Goal: Task Accomplishment & Management: Manage account settings

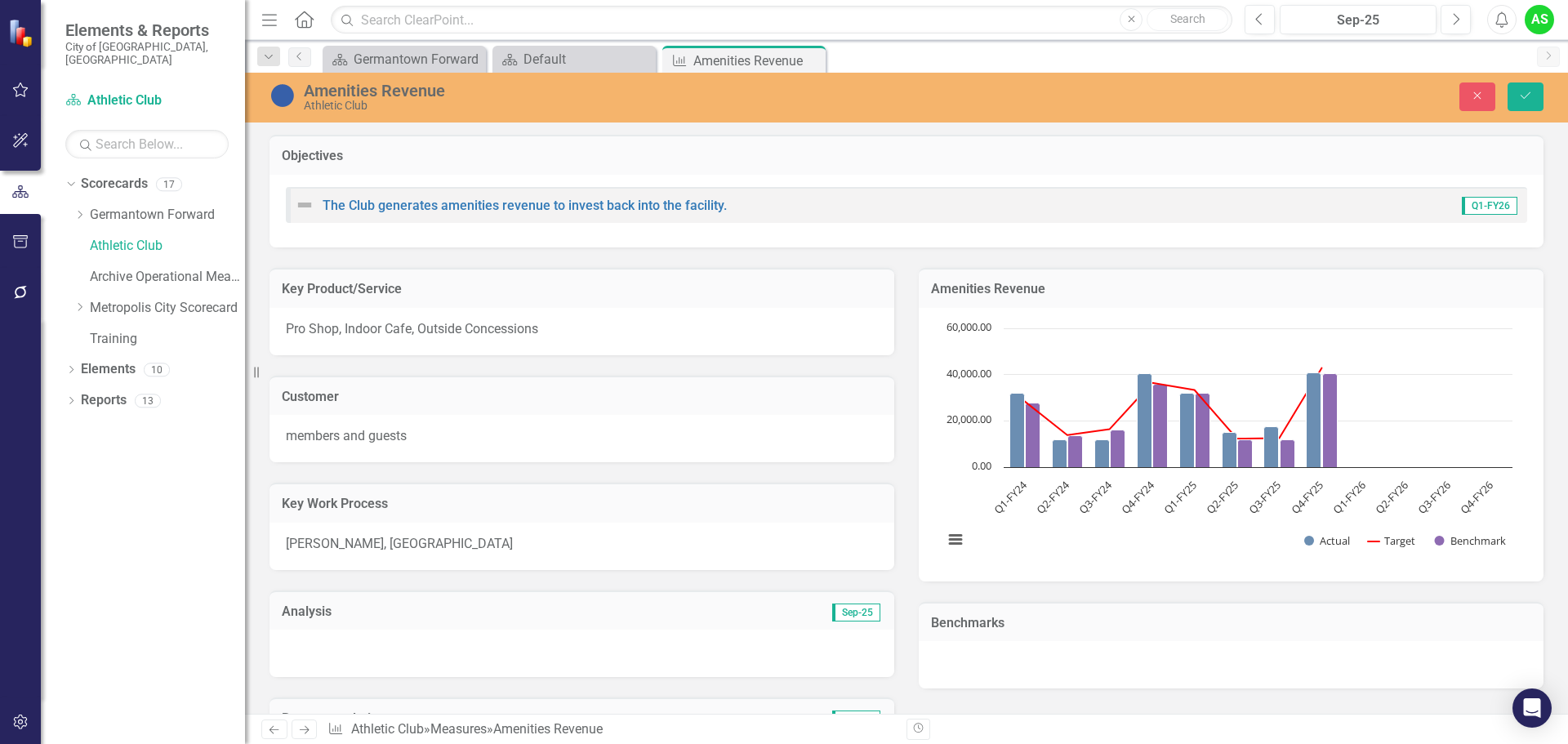
scroll to position [912, 0]
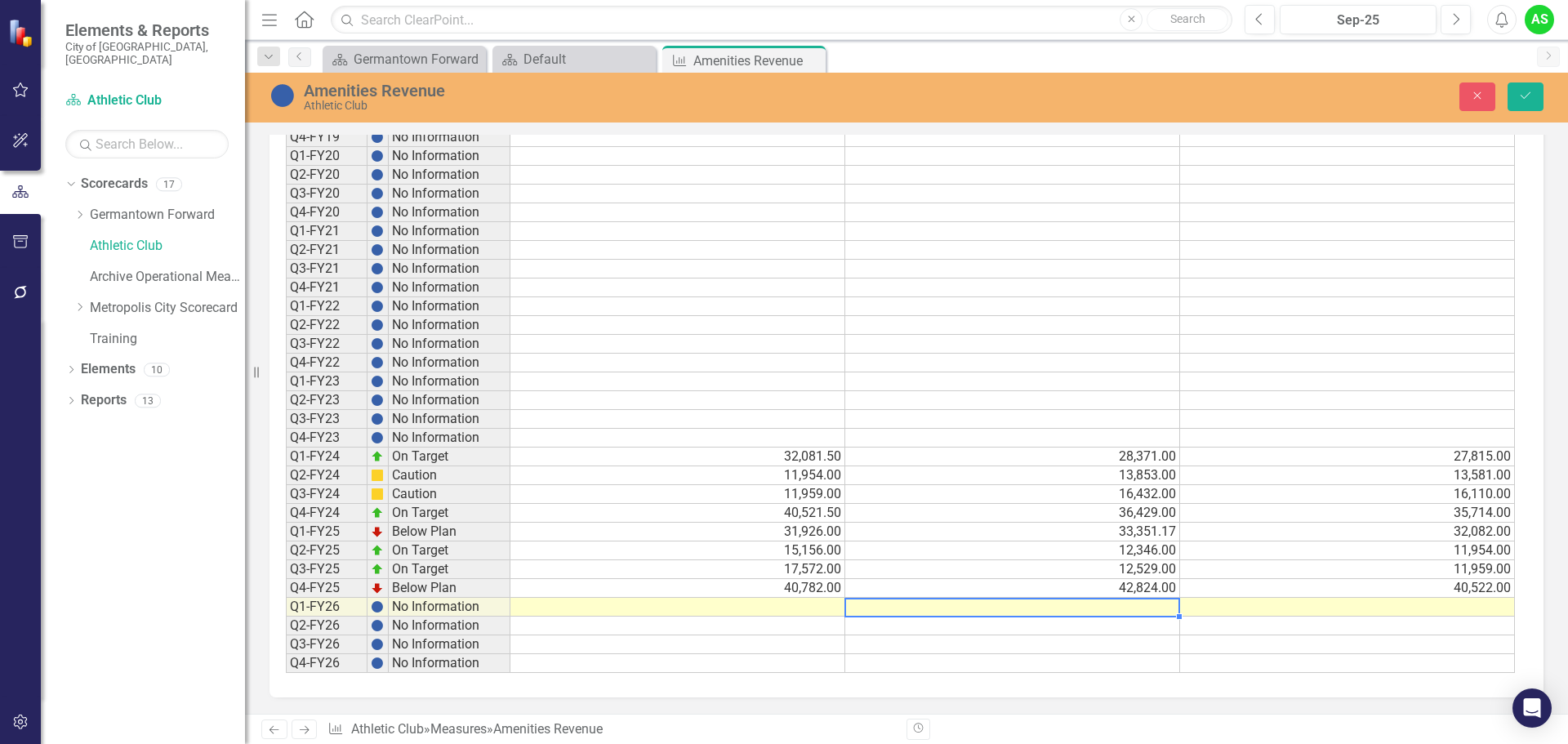
click at [1039, 603] on td at bounding box center [1013, 607] width 334 height 19
click at [773, 610] on td at bounding box center [677, 607] width 334 height 19
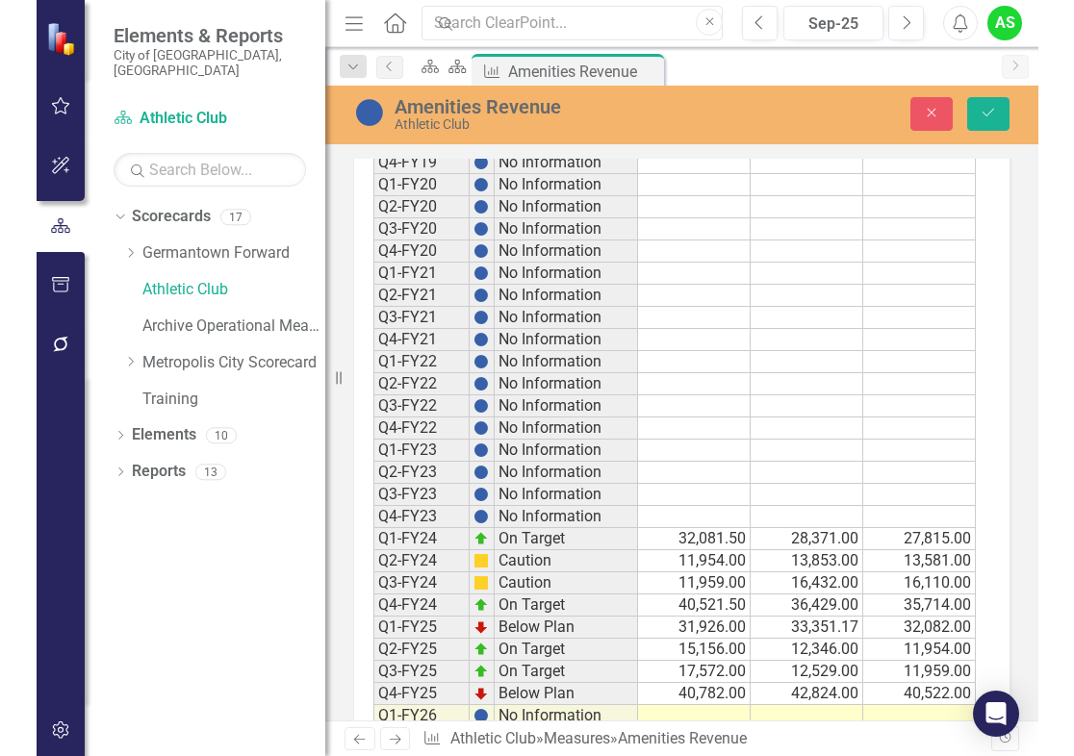
scroll to position [1171, 0]
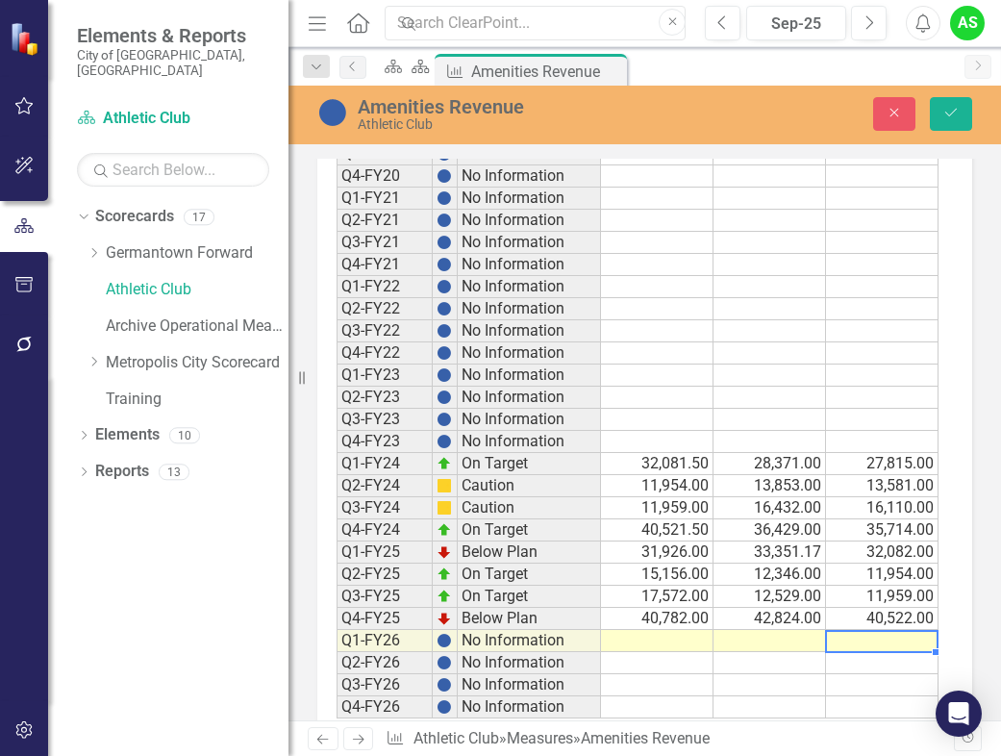
click at [871, 639] on td at bounding box center [882, 641] width 113 height 22
click at [625, 551] on td "31,926.00" at bounding box center [657, 553] width 113 height 22
click at [908, 647] on td at bounding box center [882, 641] width 113 height 22
click at [655, 550] on td "31,926.00" at bounding box center [657, 553] width 113 height 22
click at [886, 640] on td at bounding box center [882, 641] width 113 height 22
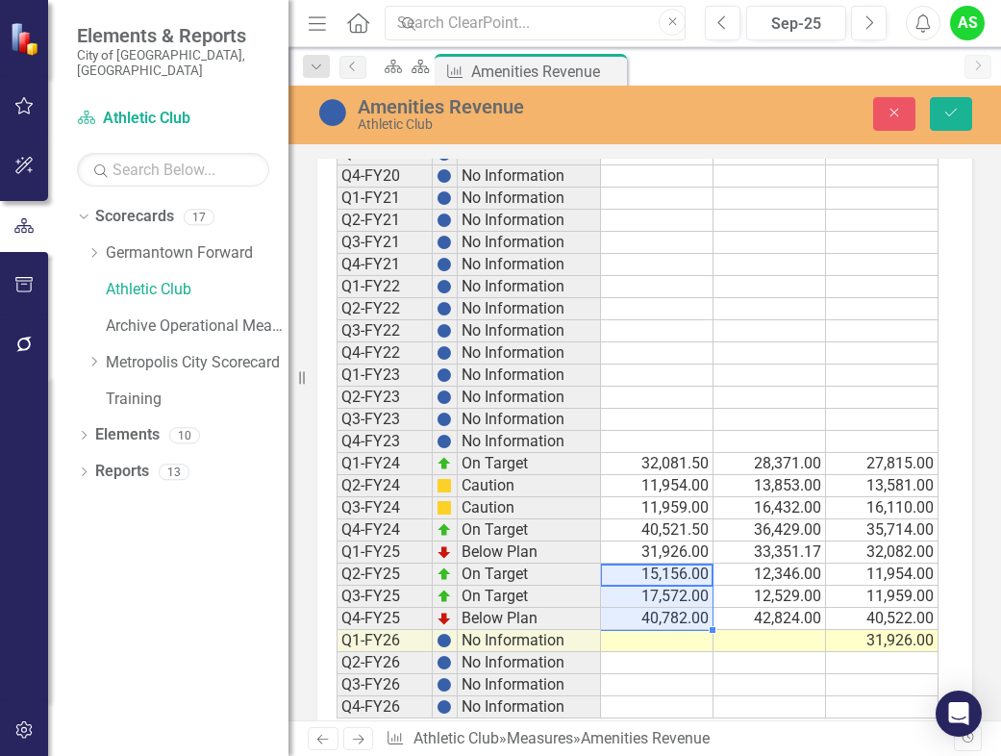
drag, startPoint x: 650, startPoint y: 580, endPoint x: 650, endPoint y: 616, distance: 35.6
click at [650, 616] on tbody "Q1-FY19 No Information Q2-FY19 No Information Q3-FY19 No Information Q4-FY19 No…" at bounding box center [638, 364] width 602 height 709
click at [885, 661] on td at bounding box center [882, 663] width 113 height 22
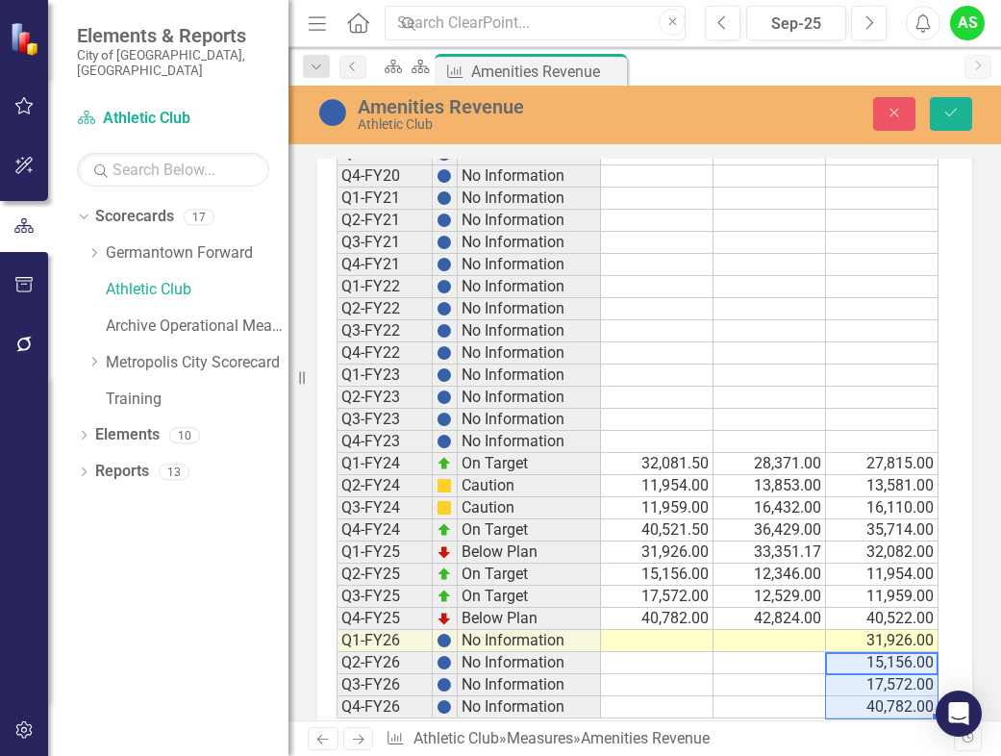
click at [774, 636] on td at bounding box center [770, 641] width 113 height 22
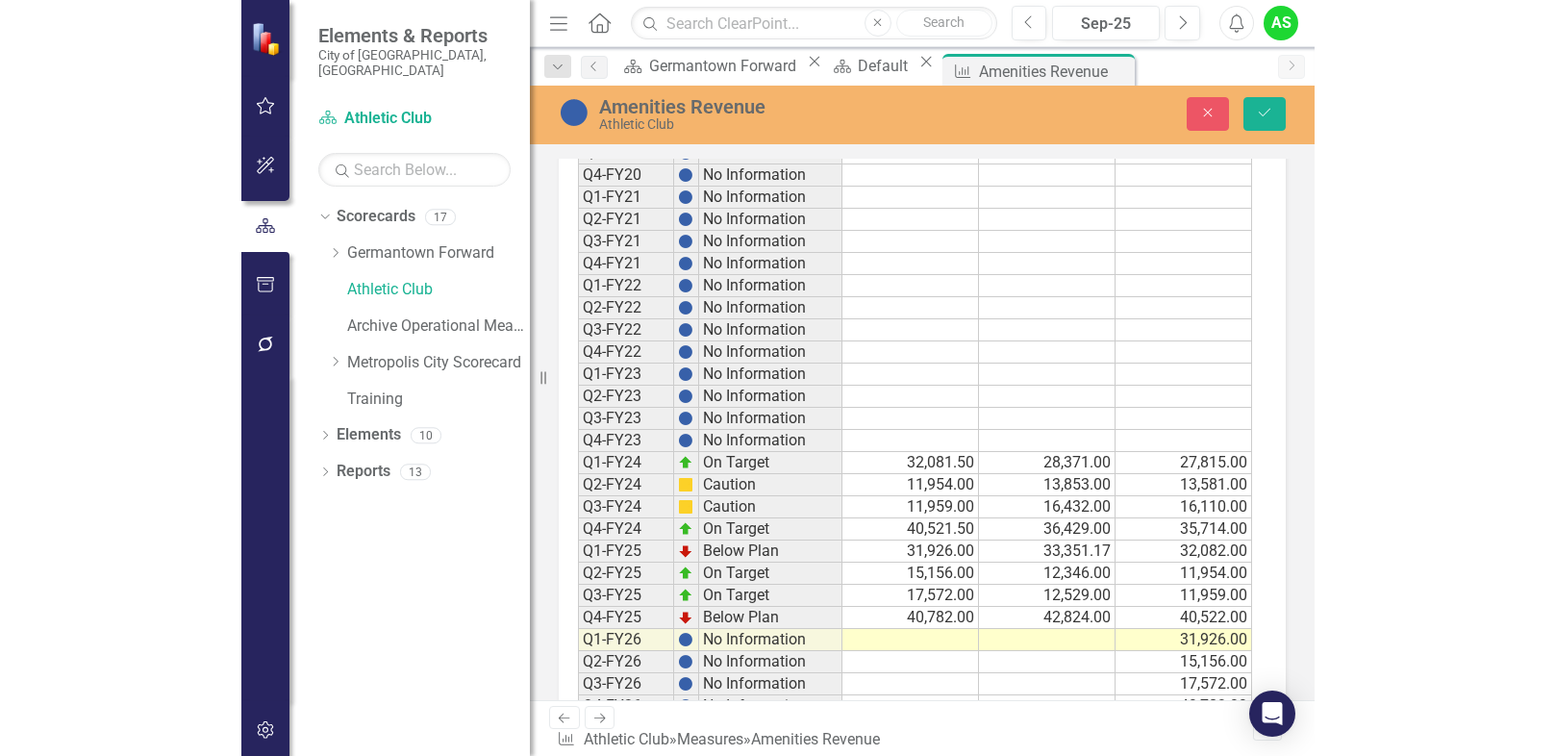
scroll to position [1195, 0]
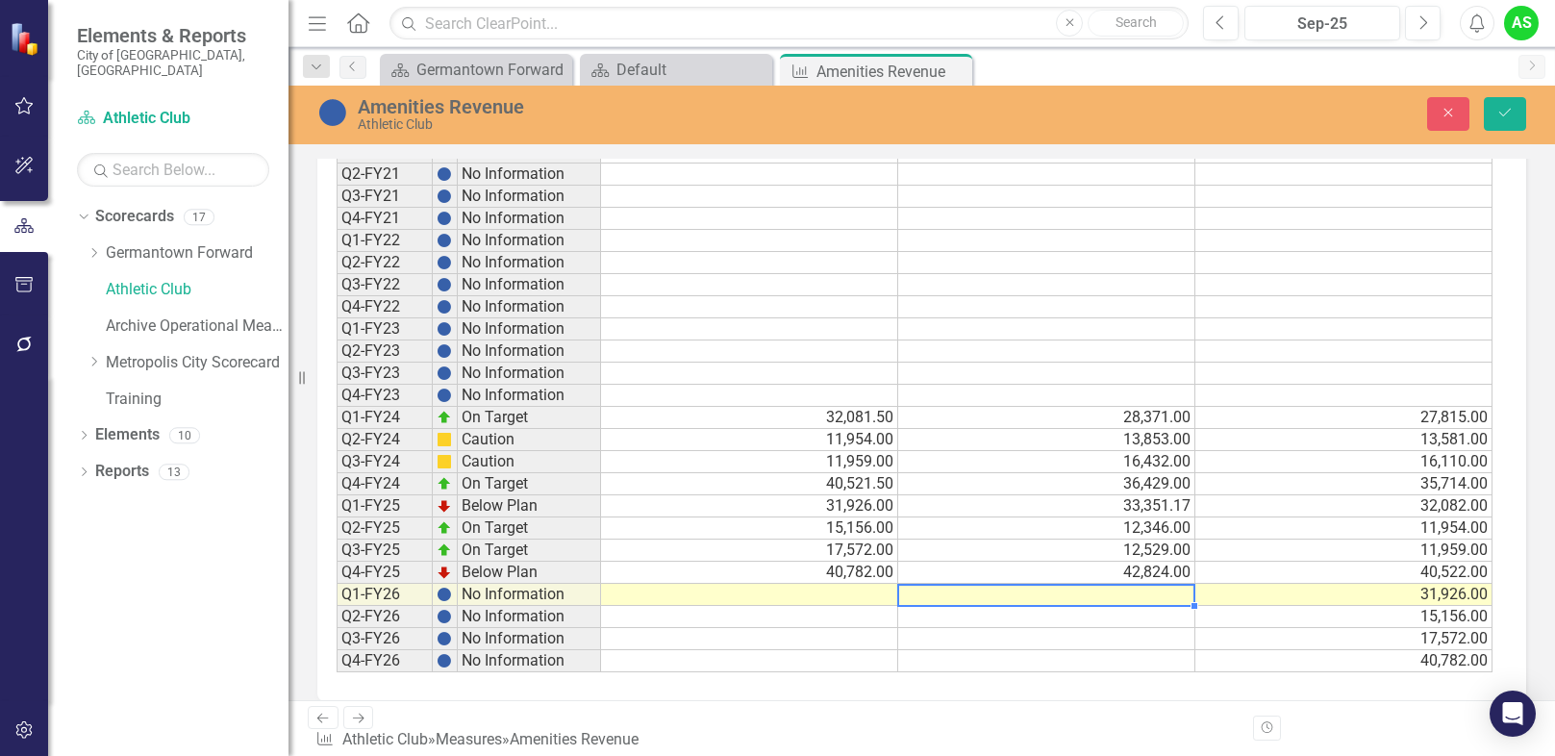
click at [1107, 595] on td at bounding box center [1046, 595] width 297 height 22
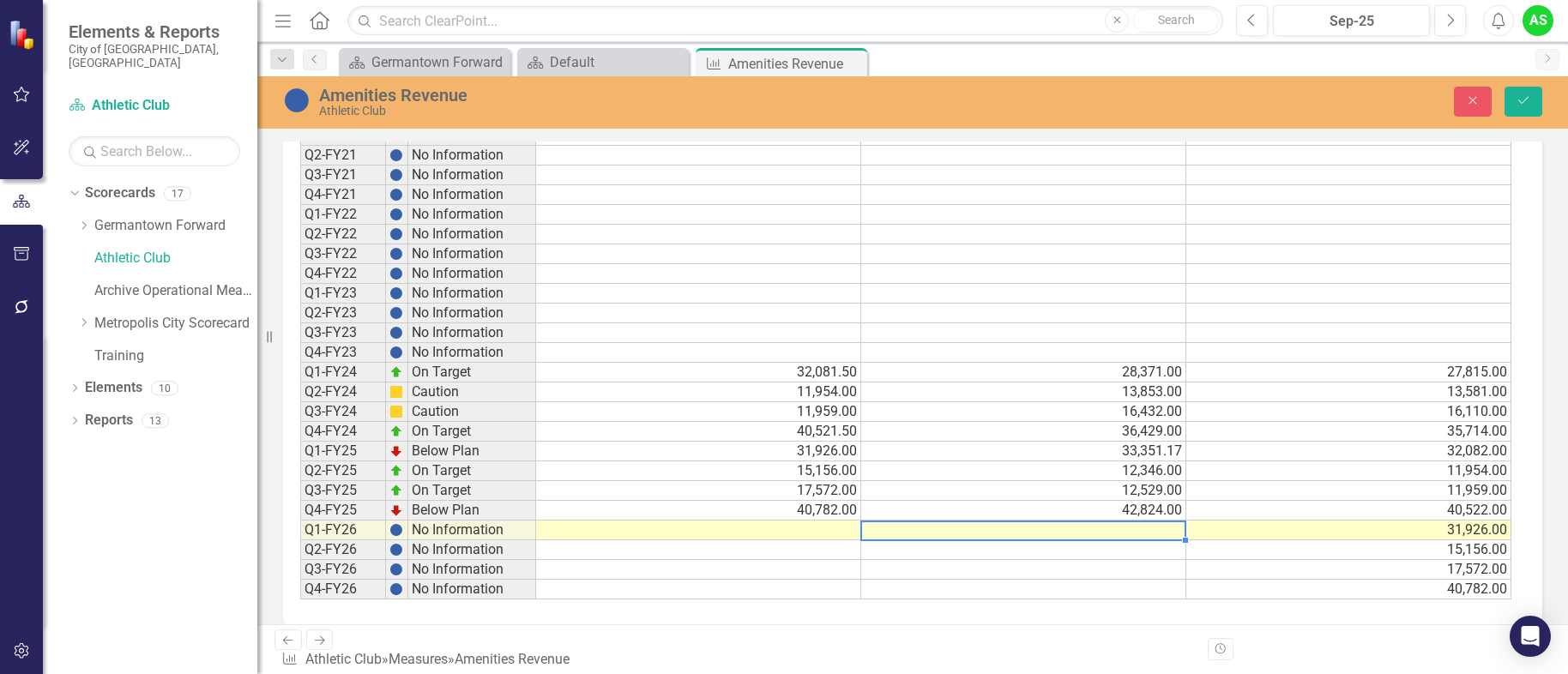
click at [1093, 531] on td at bounding box center [1024, 530] width 326 height 20
click at [1098, 530] on td at bounding box center [1024, 530] width 326 height 20
type textarea "32191"
type textarea "15938"
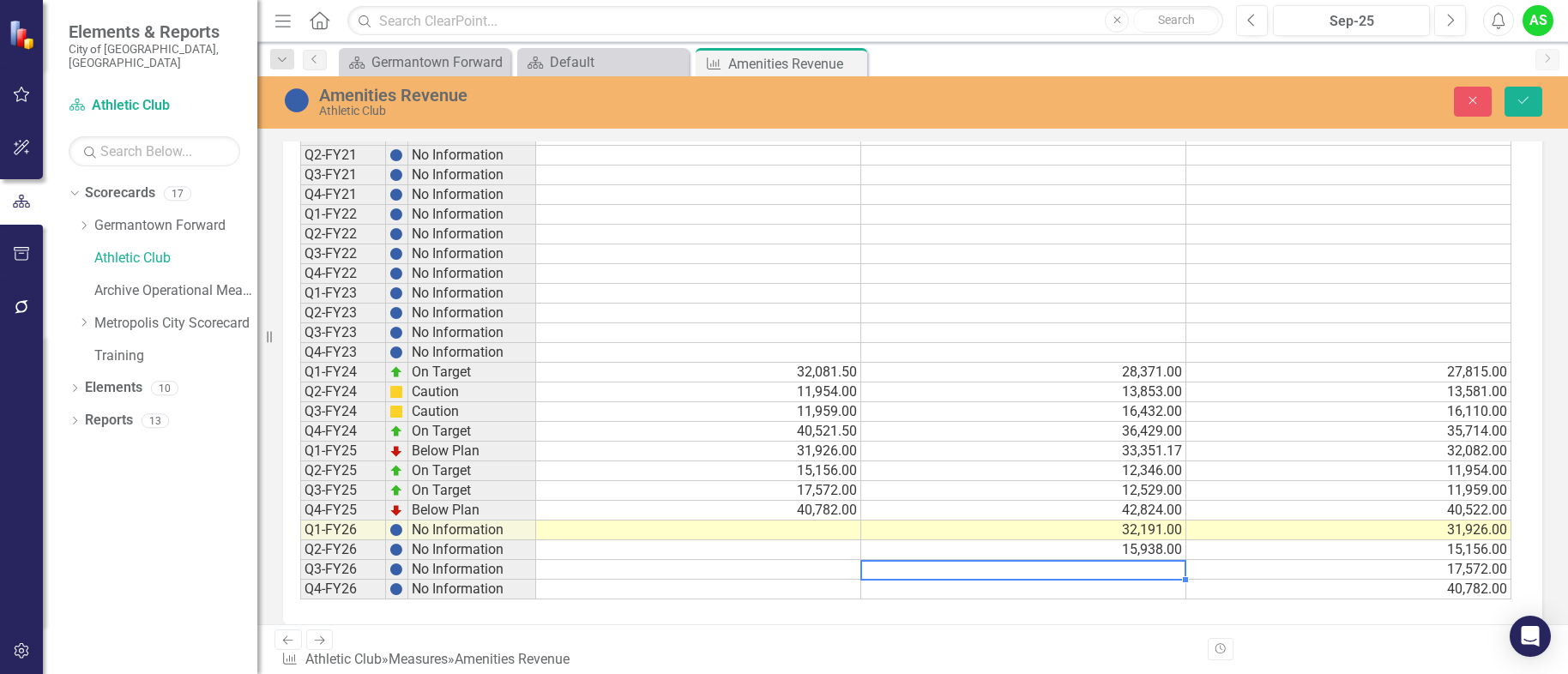
click at [1104, 571] on td at bounding box center [1024, 570] width 326 height 20
type textarea "18180"
click at [1159, 587] on td at bounding box center [1024, 589] width 326 height 20
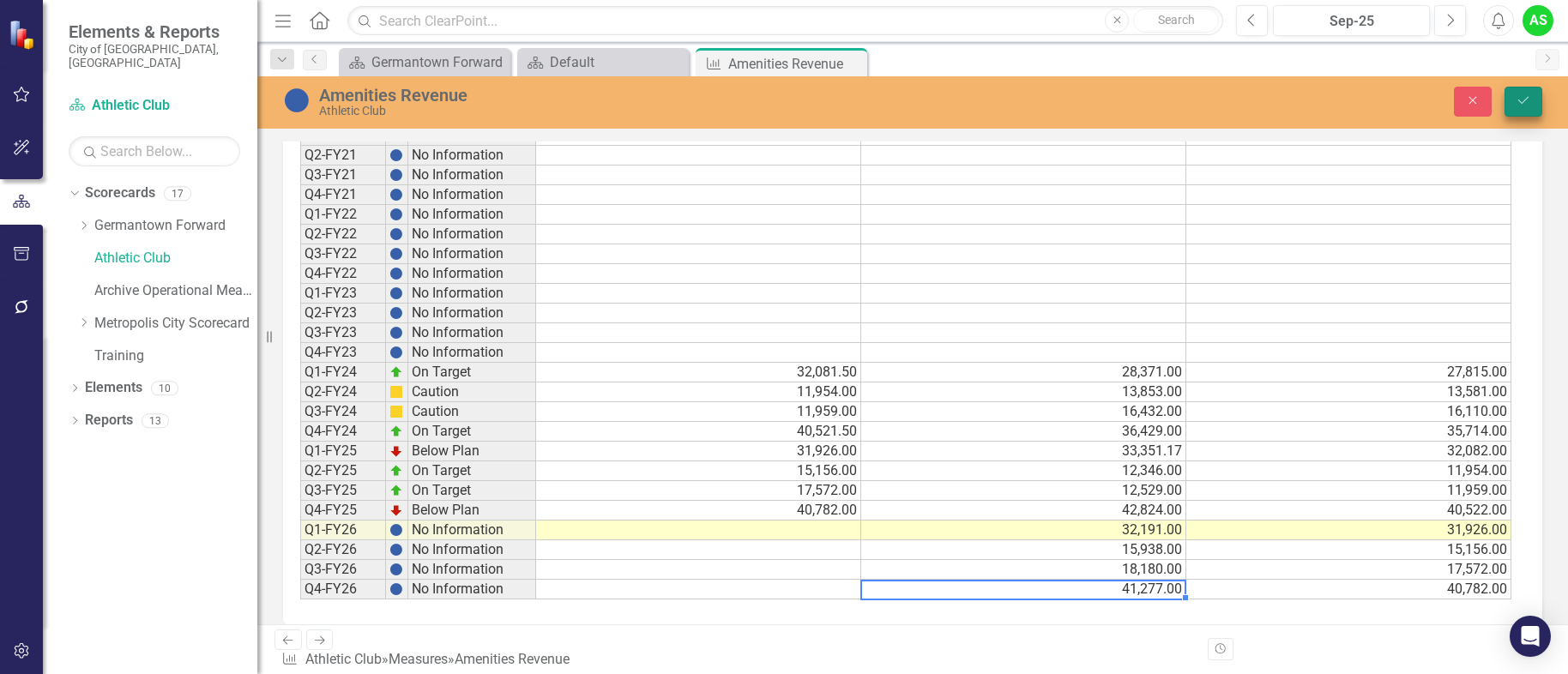
type textarea "41277"
click at [1523, 98] on icon "Save" at bounding box center [1523, 100] width 15 height 12
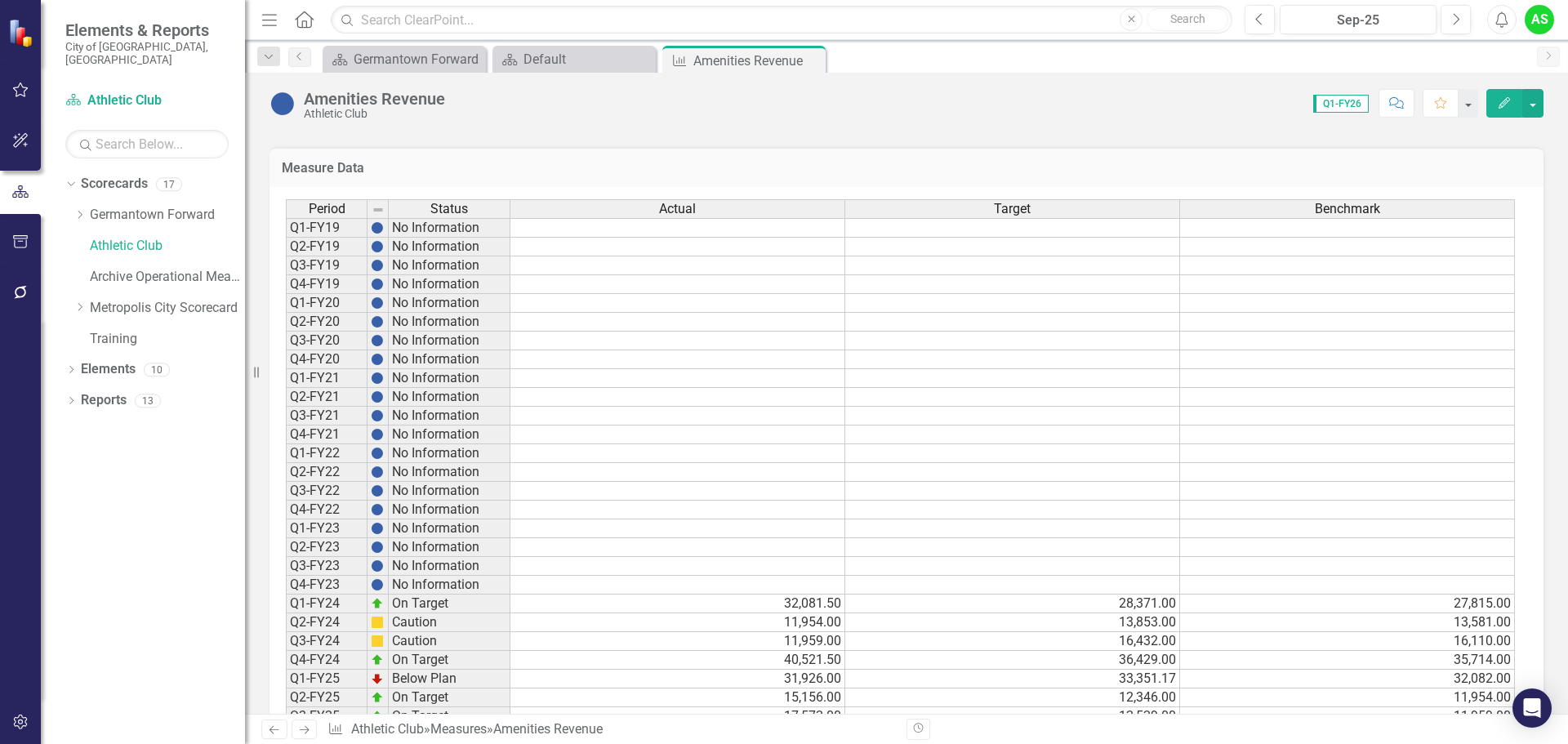
scroll to position [912, 0]
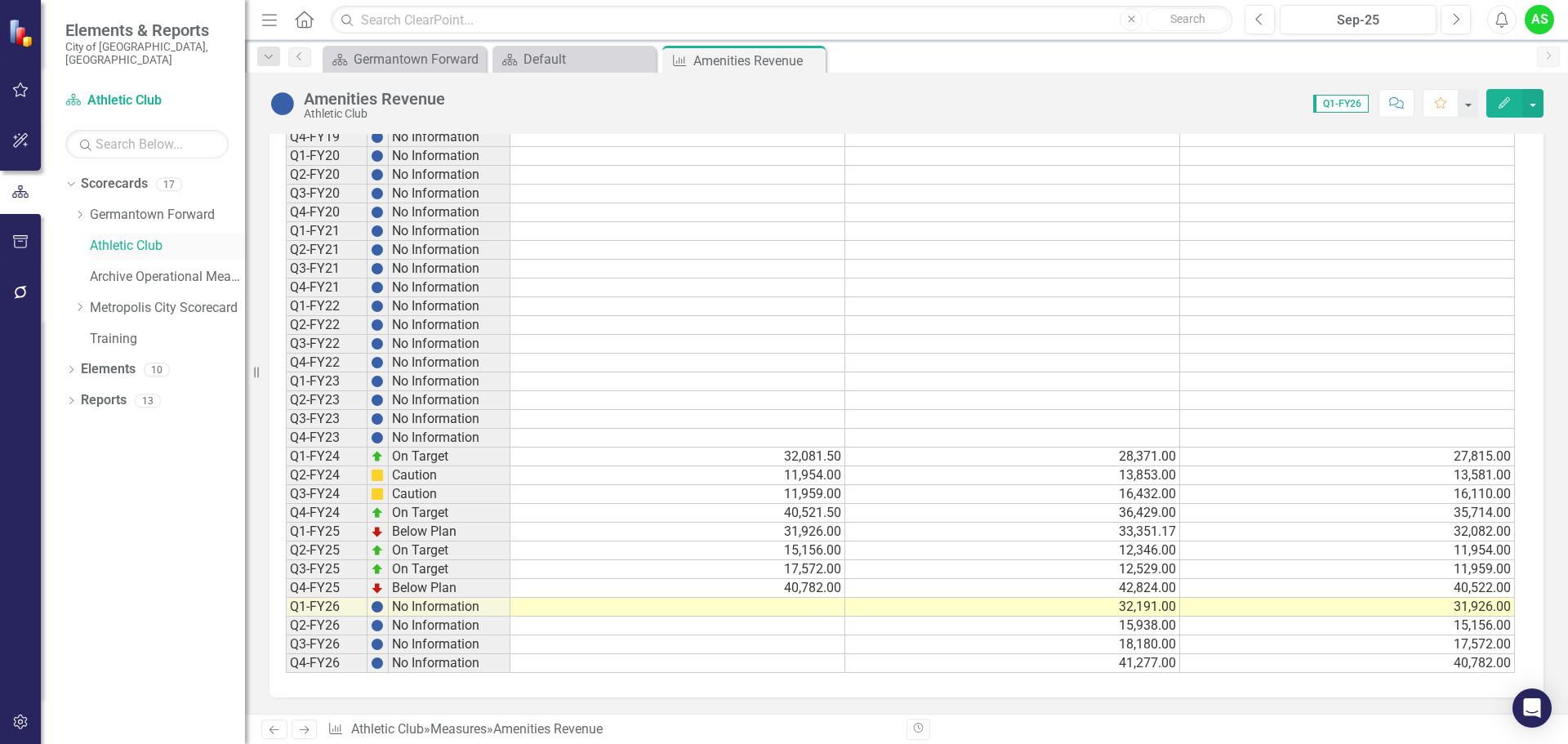
click at [138, 237] on link "Athletic Club" at bounding box center [167, 246] width 155 height 19
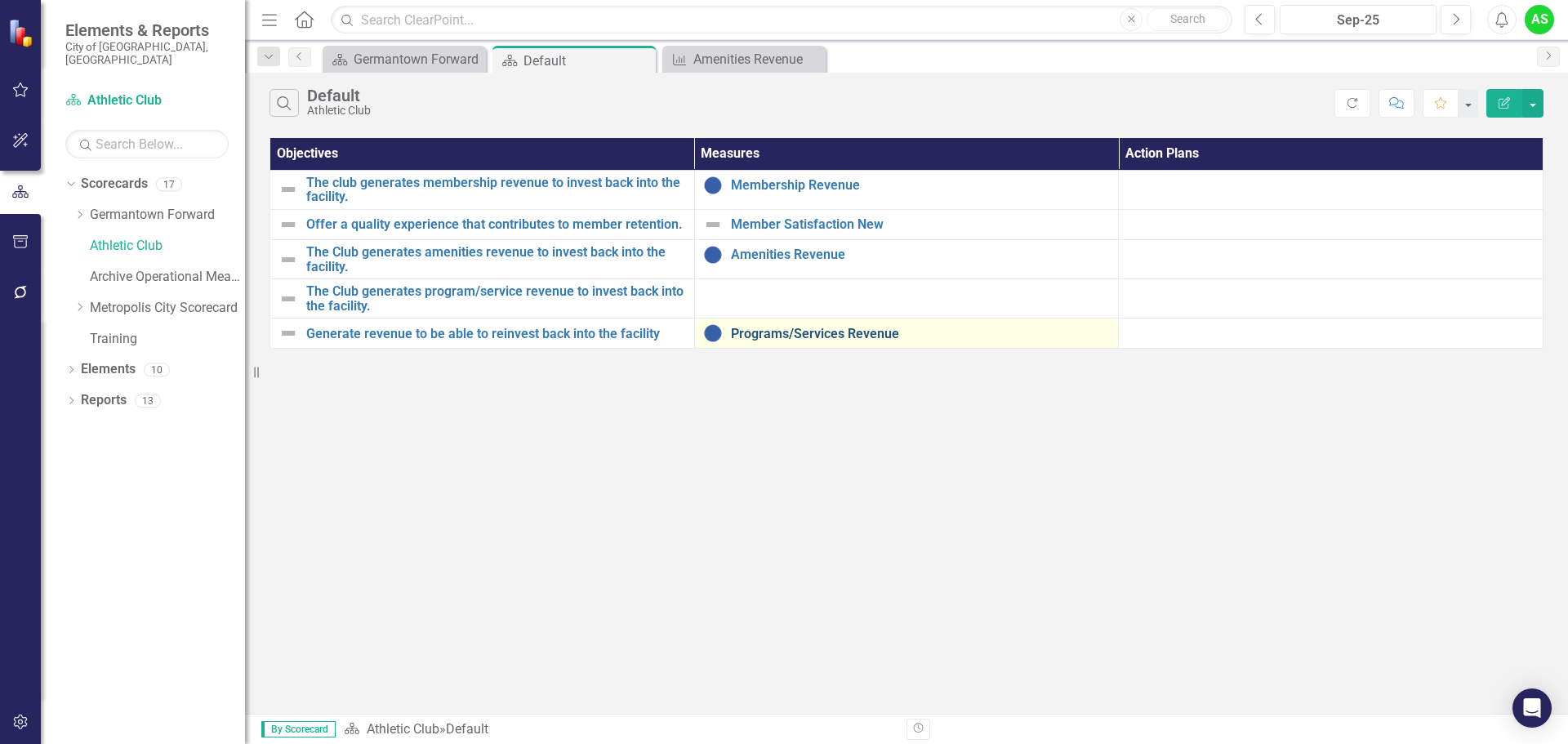
click at [803, 335] on link "Programs/Services Revenue" at bounding box center [920, 334] width 379 height 14
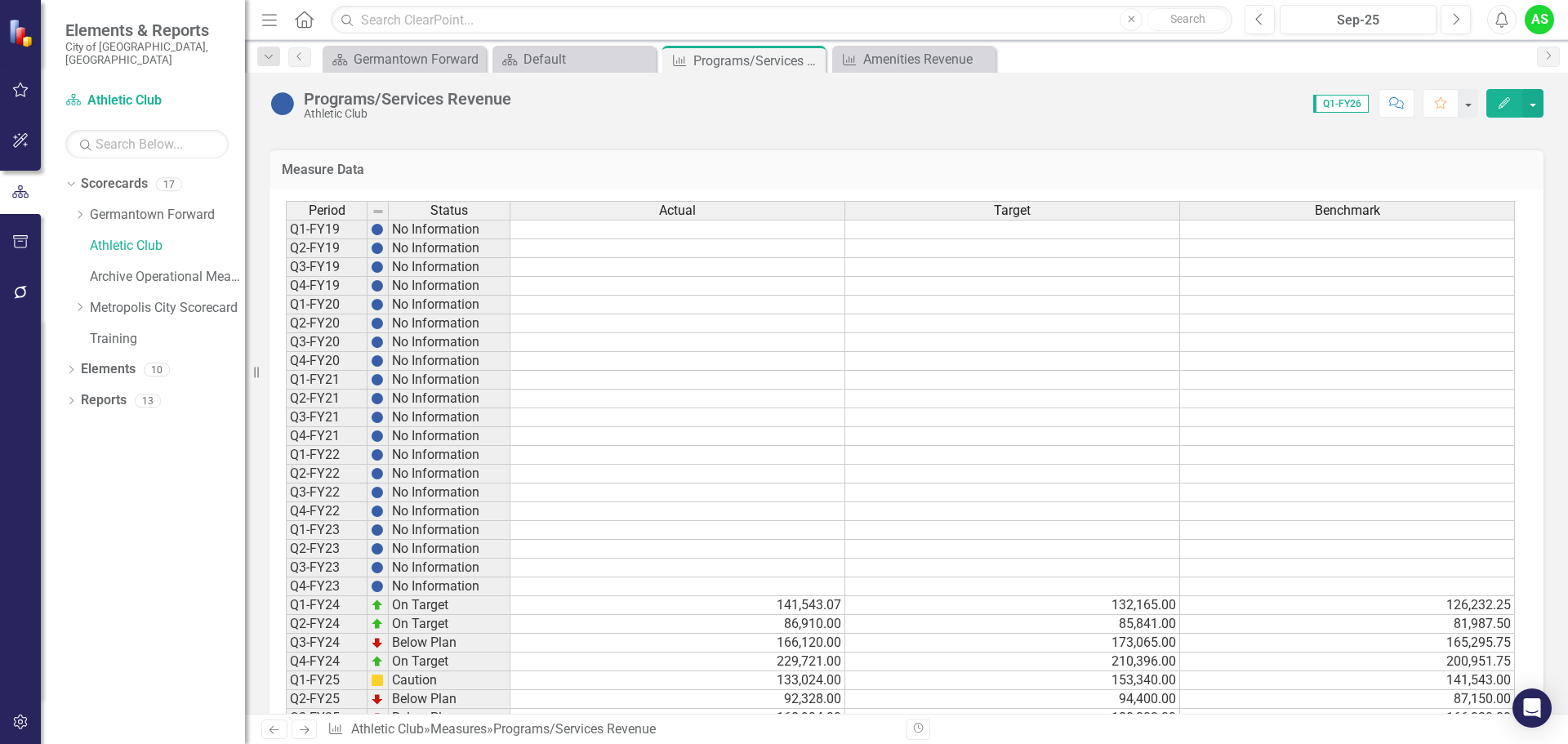
scroll to position [993, 0]
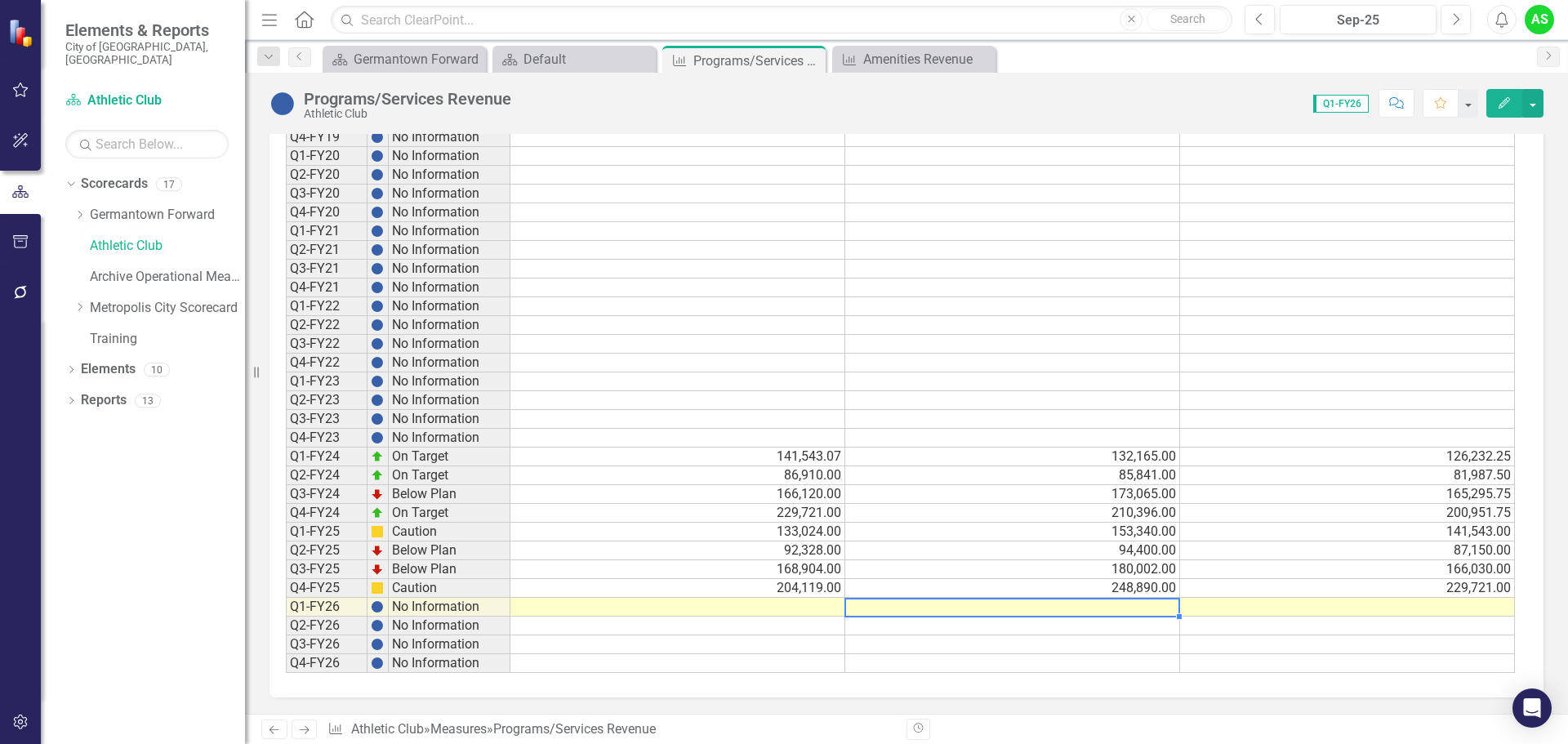
click at [286, 615] on div "Period Status Actual Target Benchmark Q1-FY19 No Information Q2-FY19 No Informa…" at bounding box center [286, 363] width 0 height 621
click at [1105, 611] on td at bounding box center [1013, 607] width 334 height 19
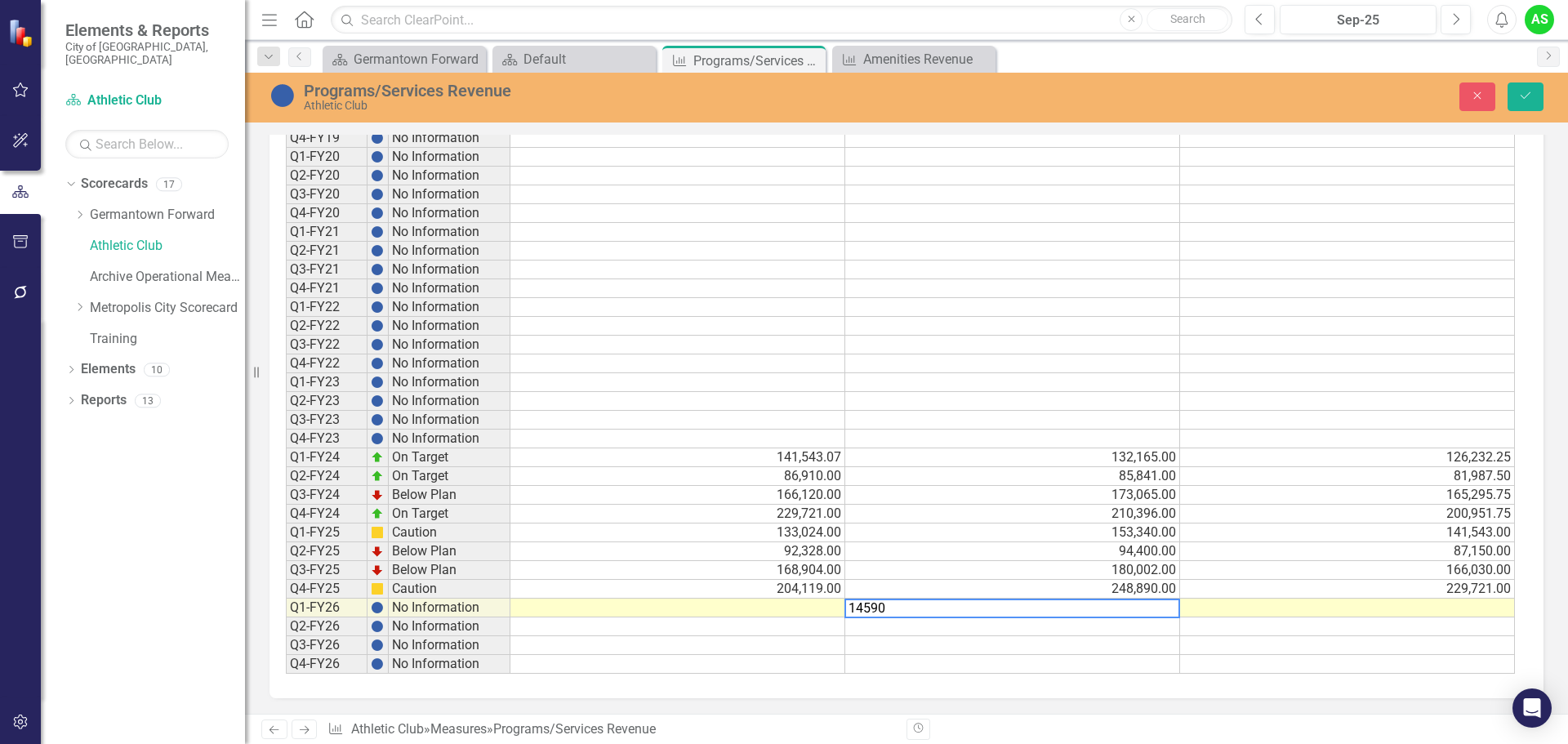
type textarea "145905"
click at [1126, 629] on td at bounding box center [1013, 627] width 334 height 19
type textarea "106860"
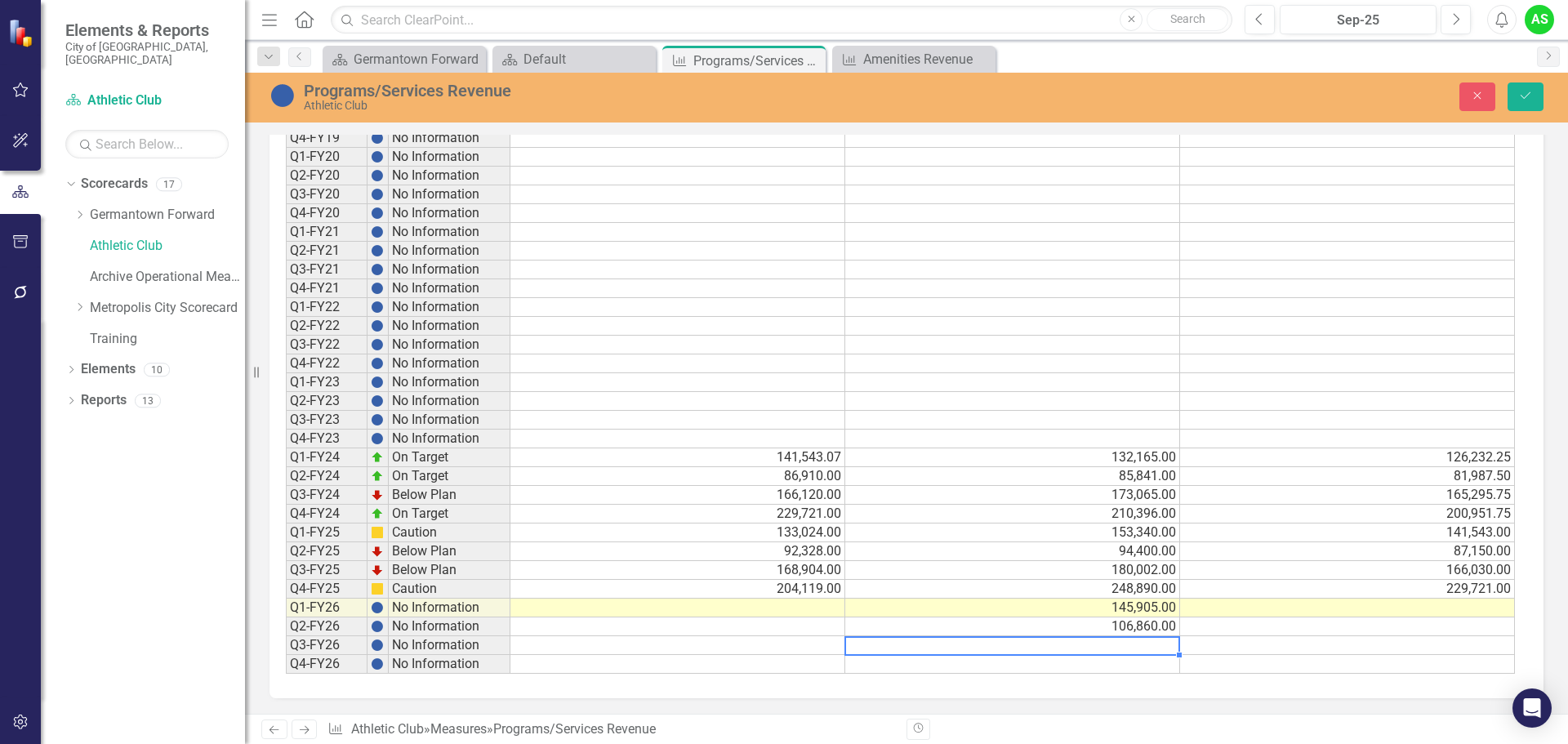
click at [1122, 647] on td at bounding box center [1013, 645] width 334 height 19
type textarea "182116"
click at [995, 667] on td at bounding box center [1013, 664] width 334 height 19
click at [1130, 666] on td at bounding box center [1013, 664] width 334 height 19
type textarea "218103"
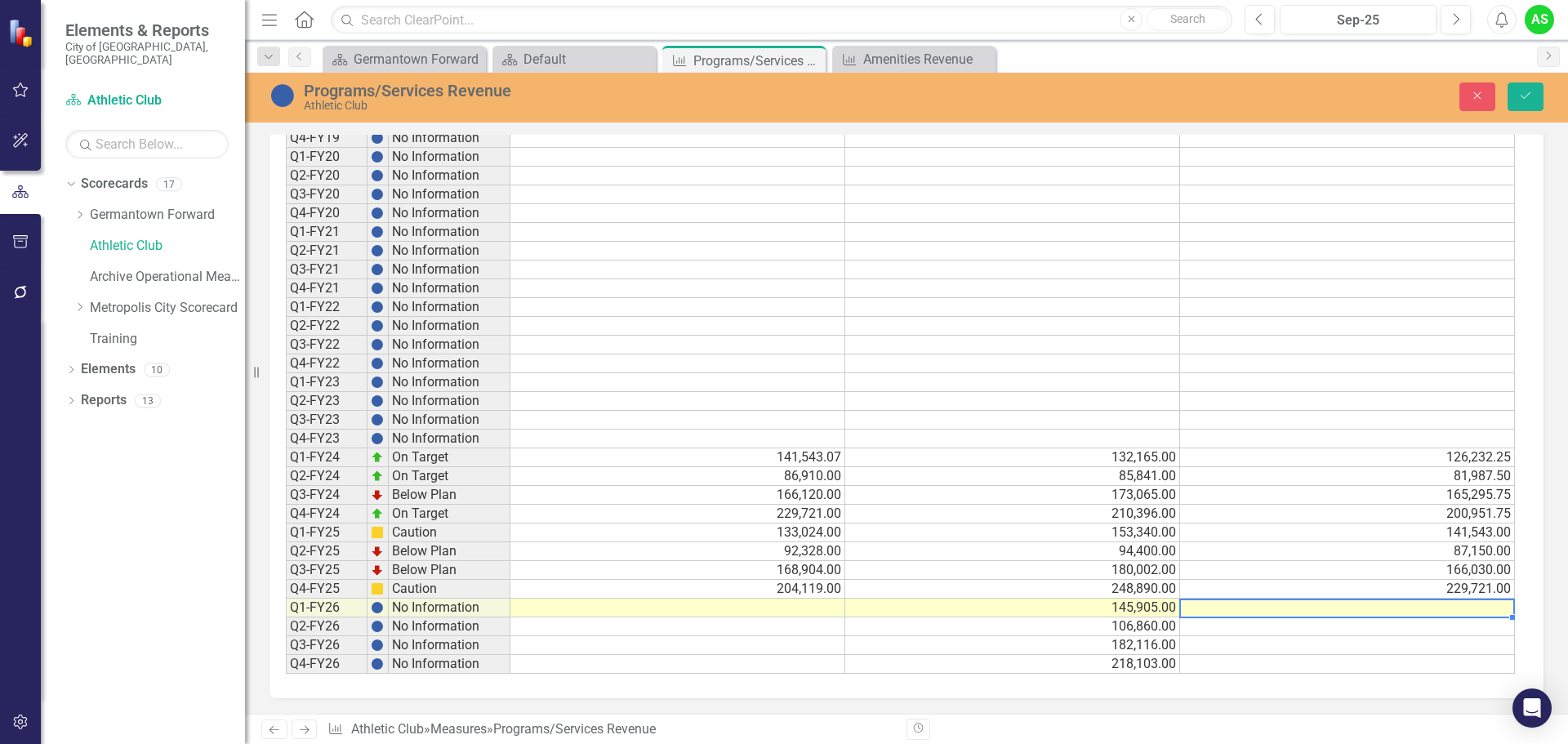
click at [1458, 604] on td at bounding box center [1347, 608] width 334 height 19
click at [1437, 538] on td "141,543.00" at bounding box center [1347, 533] width 334 height 19
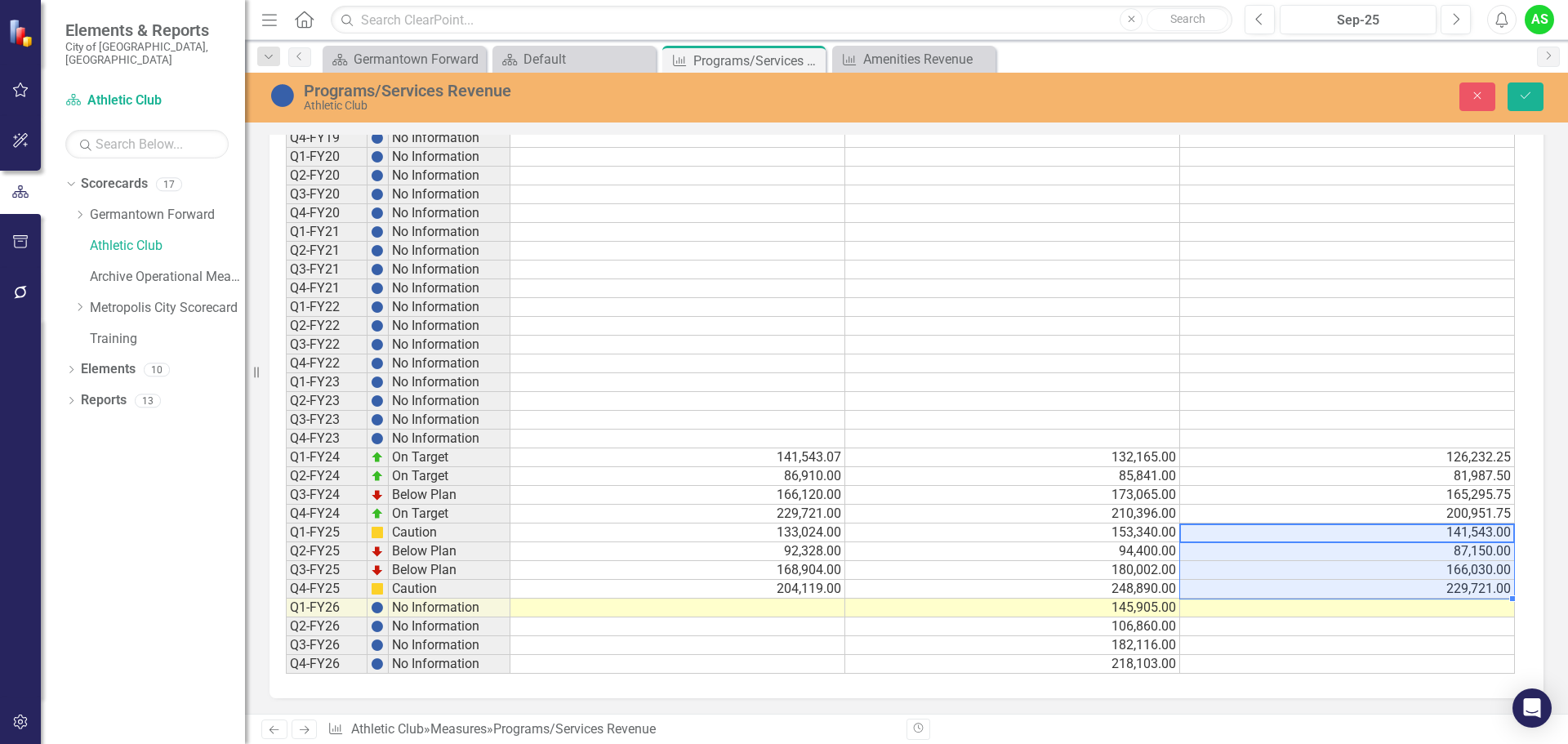
drag, startPoint x: 1432, startPoint y: 533, endPoint x: 1446, endPoint y: 589, distance: 57.7
click at [1446, 589] on tbody "Q1-FY19 No Information Q2-FY19 No Information Q3-FY19 No Information Q4-FY19 No…" at bounding box center [901, 373] width 1229 height 602
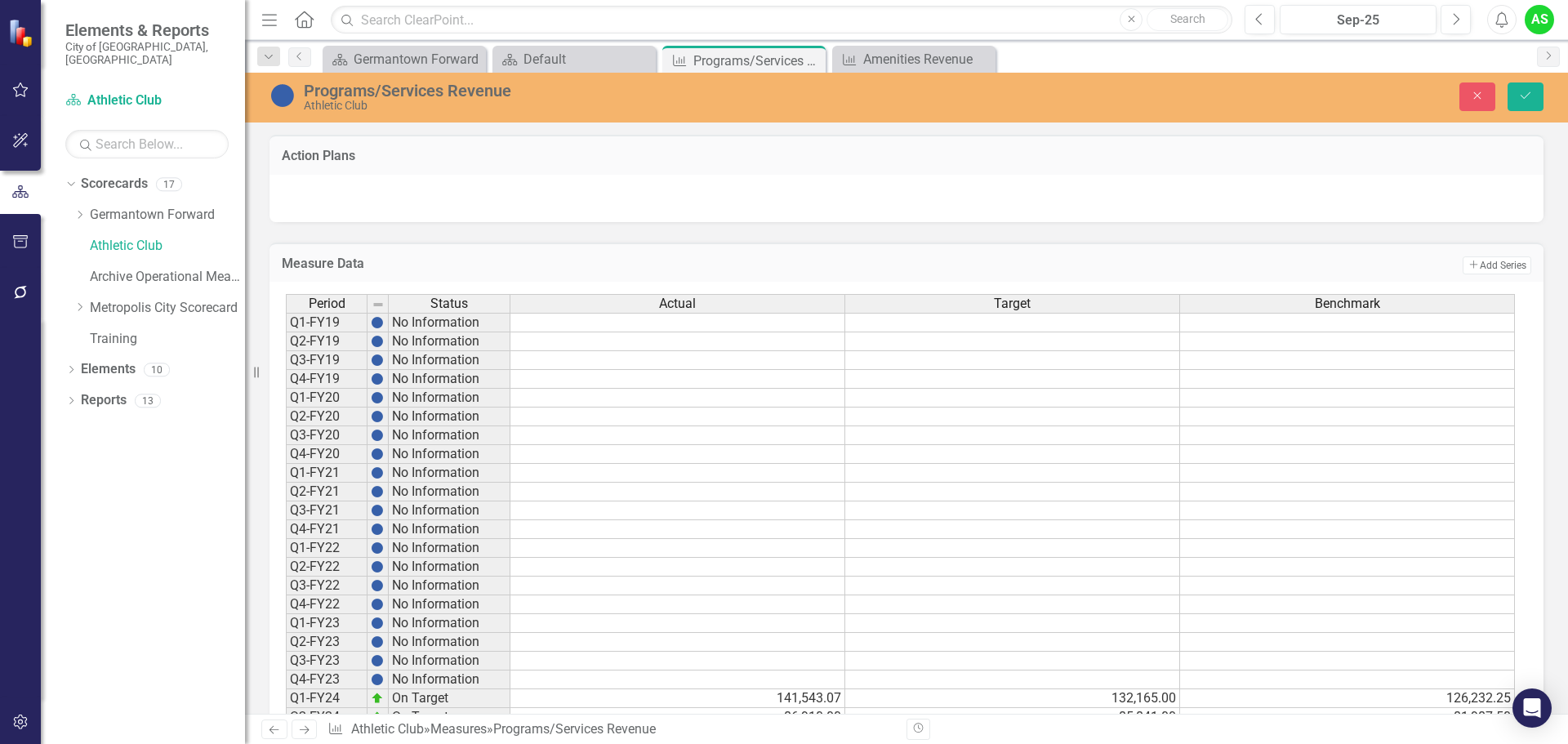
scroll to position [994, 0]
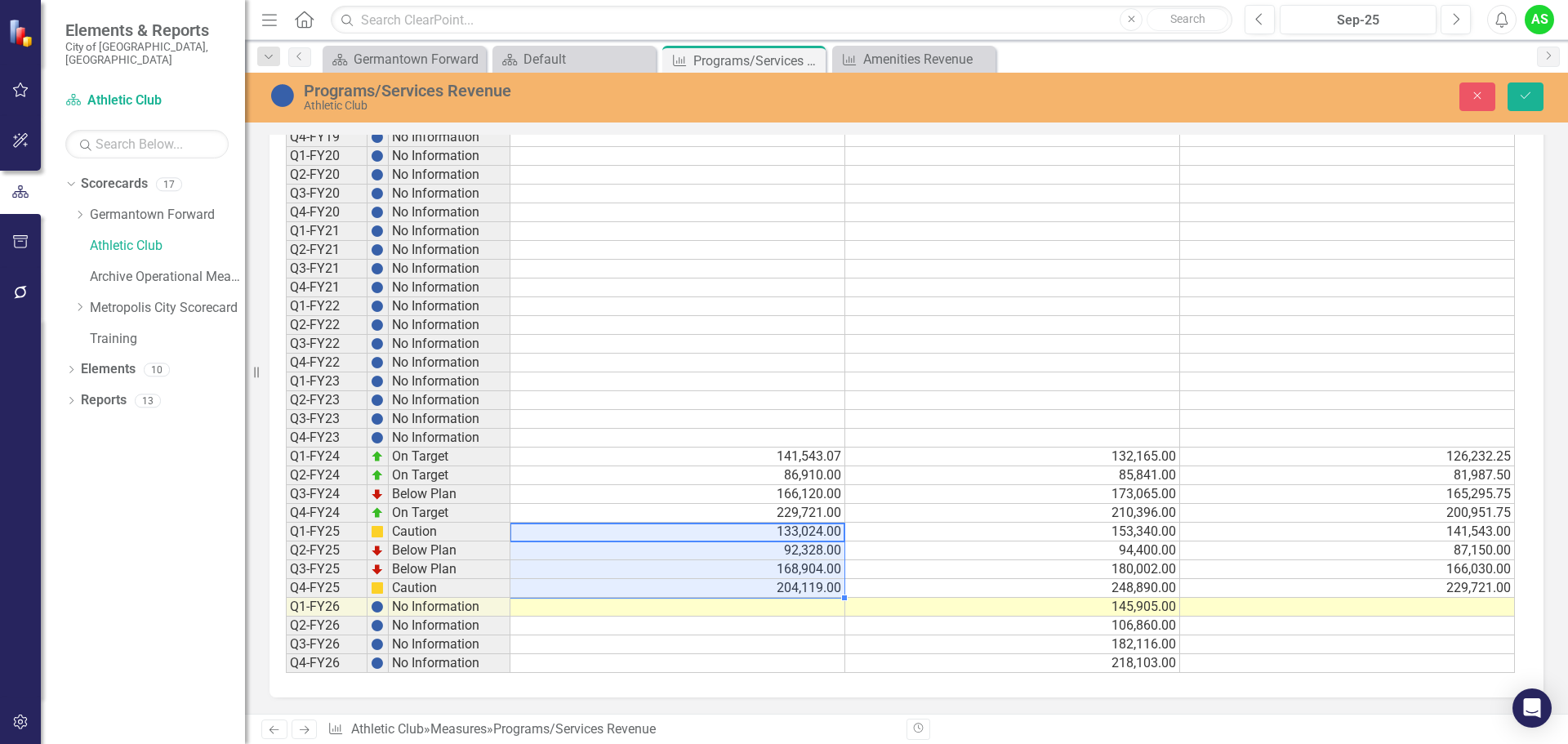
drag, startPoint x: 819, startPoint y: 535, endPoint x: 820, endPoint y: 586, distance: 51.0
click at [820, 586] on tbody "Q1-FY19 No Information Q2-FY19 No Information Q3-FY19 No Information Q4-FY19 No…" at bounding box center [901, 372] width 1229 height 602
click at [1297, 608] on td at bounding box center [1347, 607] width 334 height 19
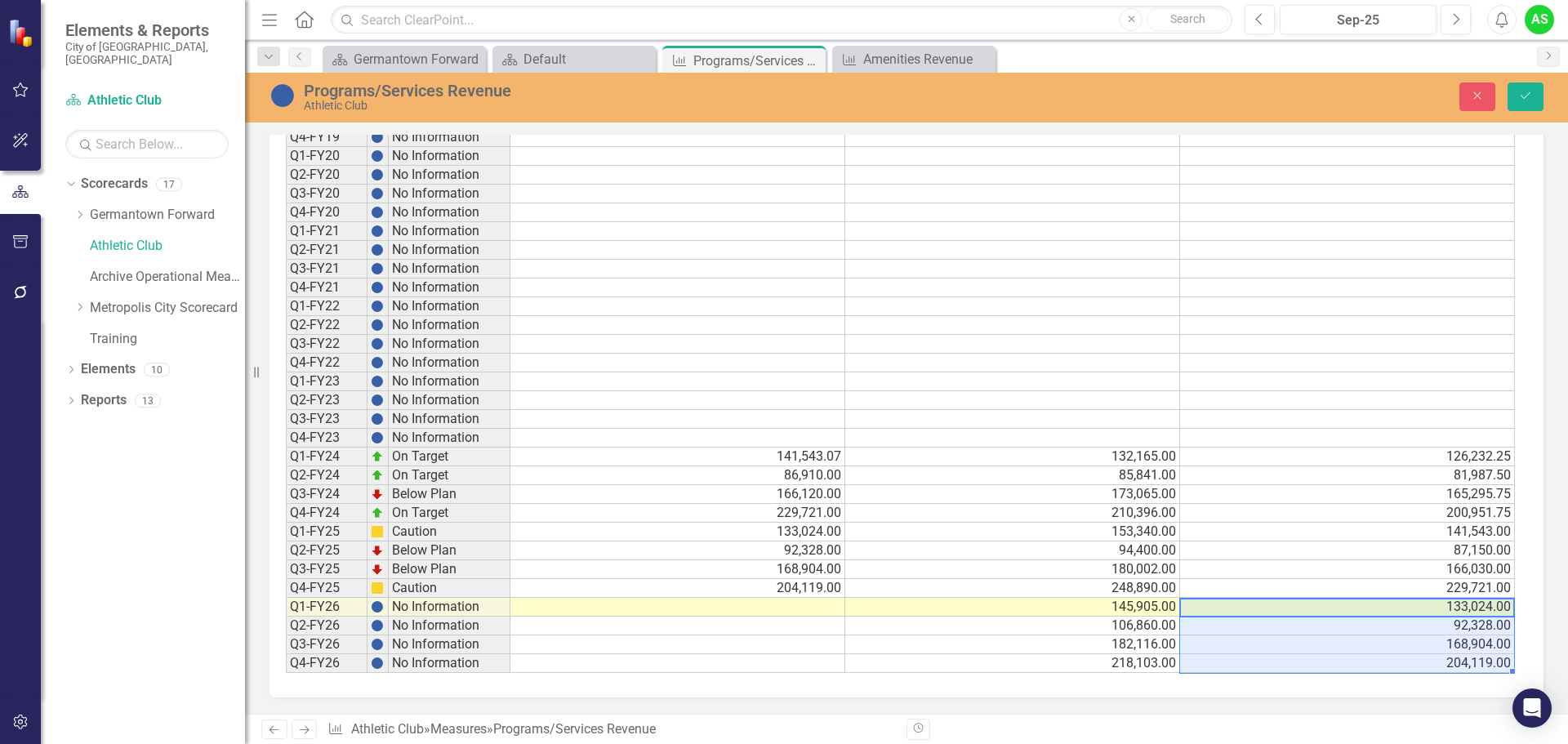
type textarea "133024"
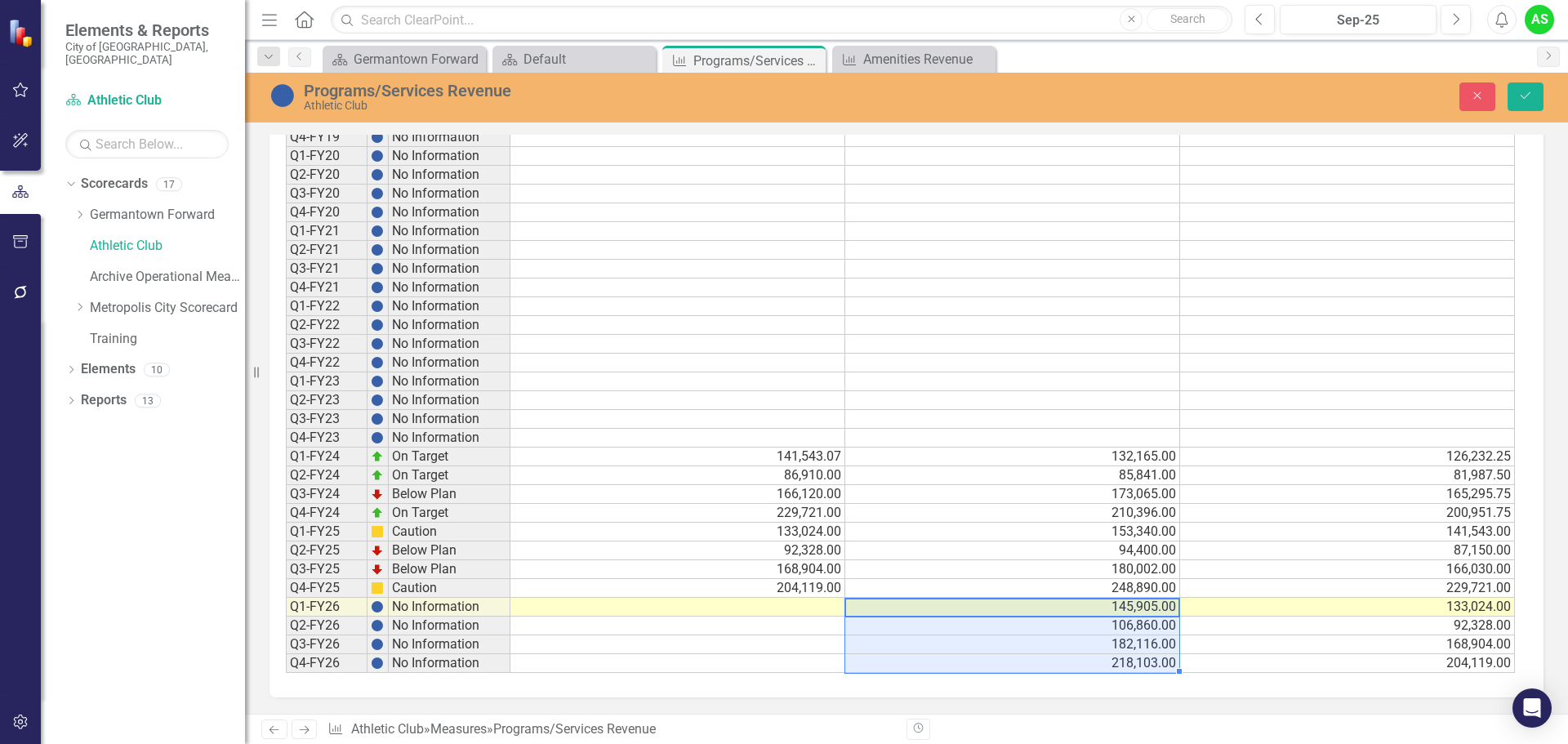
drag, startPoint x: 1169, startPoint y: 611, endPoint x: 1171, endPoint y: 663, distance: 52.0
click at [1171, 663] on tbody "Q1-FY19 No Information Q2-FY19 No Information Q3-FY19 No Information Q4-FY19 No…" at bounding box center [901, 372] width 1229 height 602
click at [1519, 94] on icon "Save" at bounding box center [1525, 95] width 14 height 11
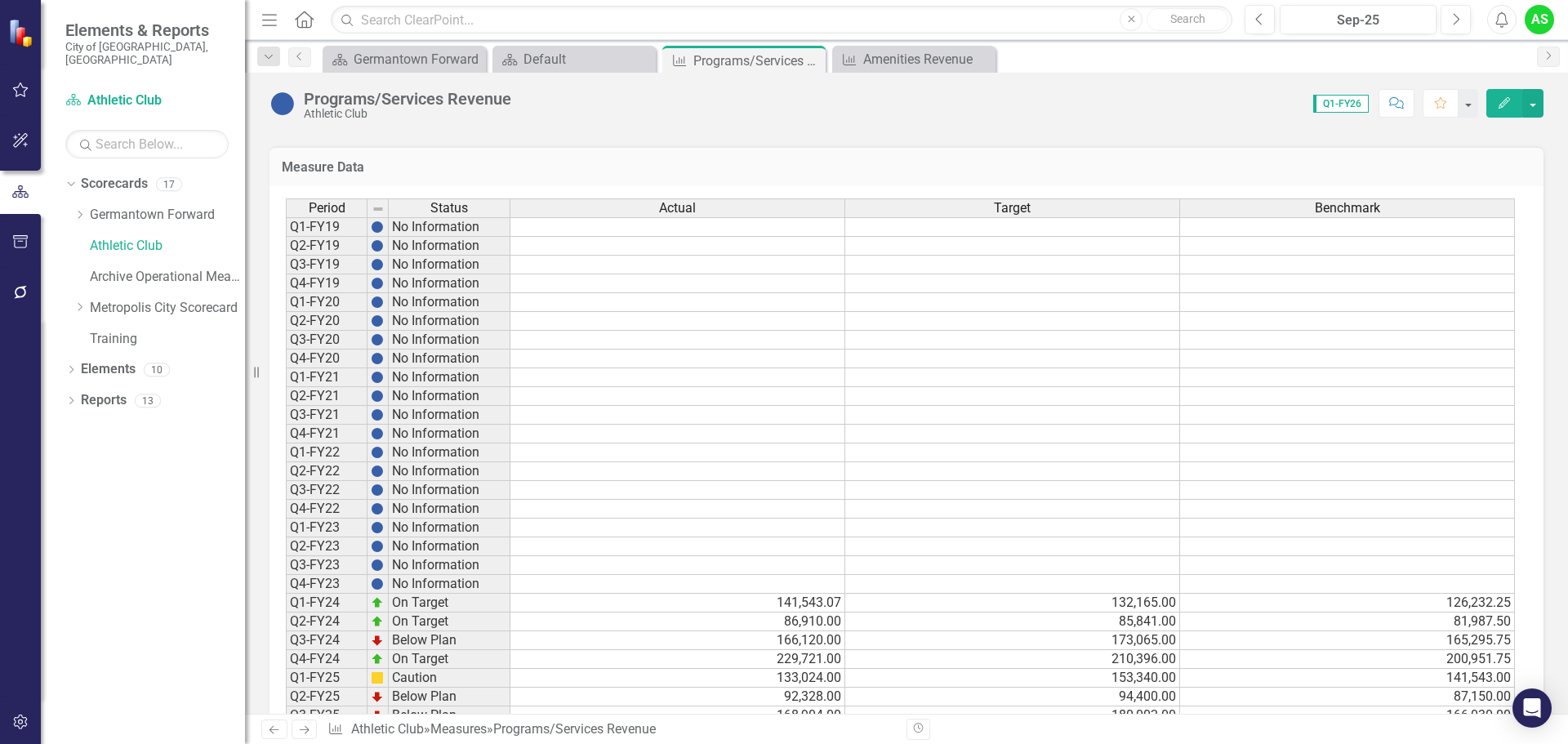
scroll to position [0, 0]
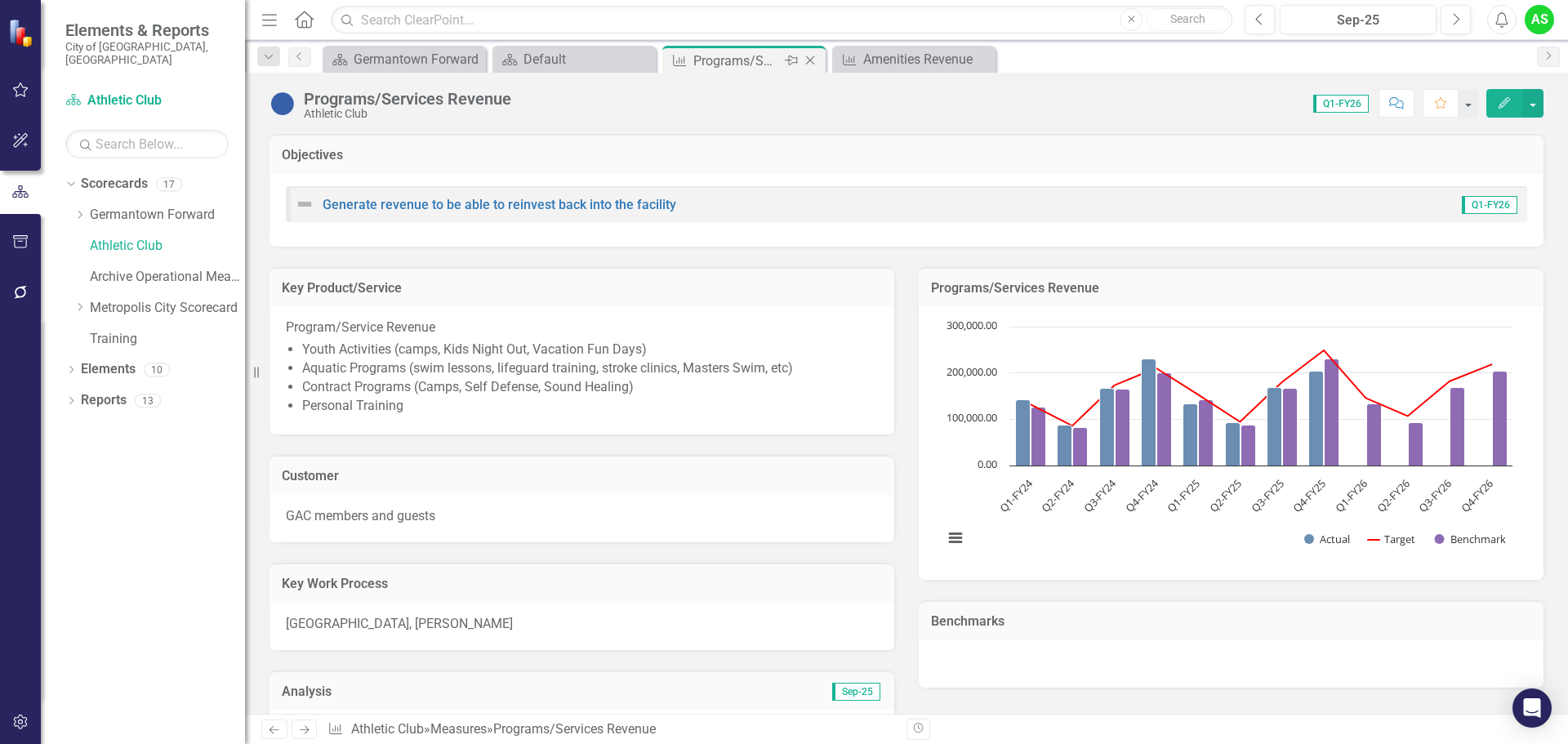
click at [811, 58] on icon "Close" at bounding box center [810, 59] width 16 height 13
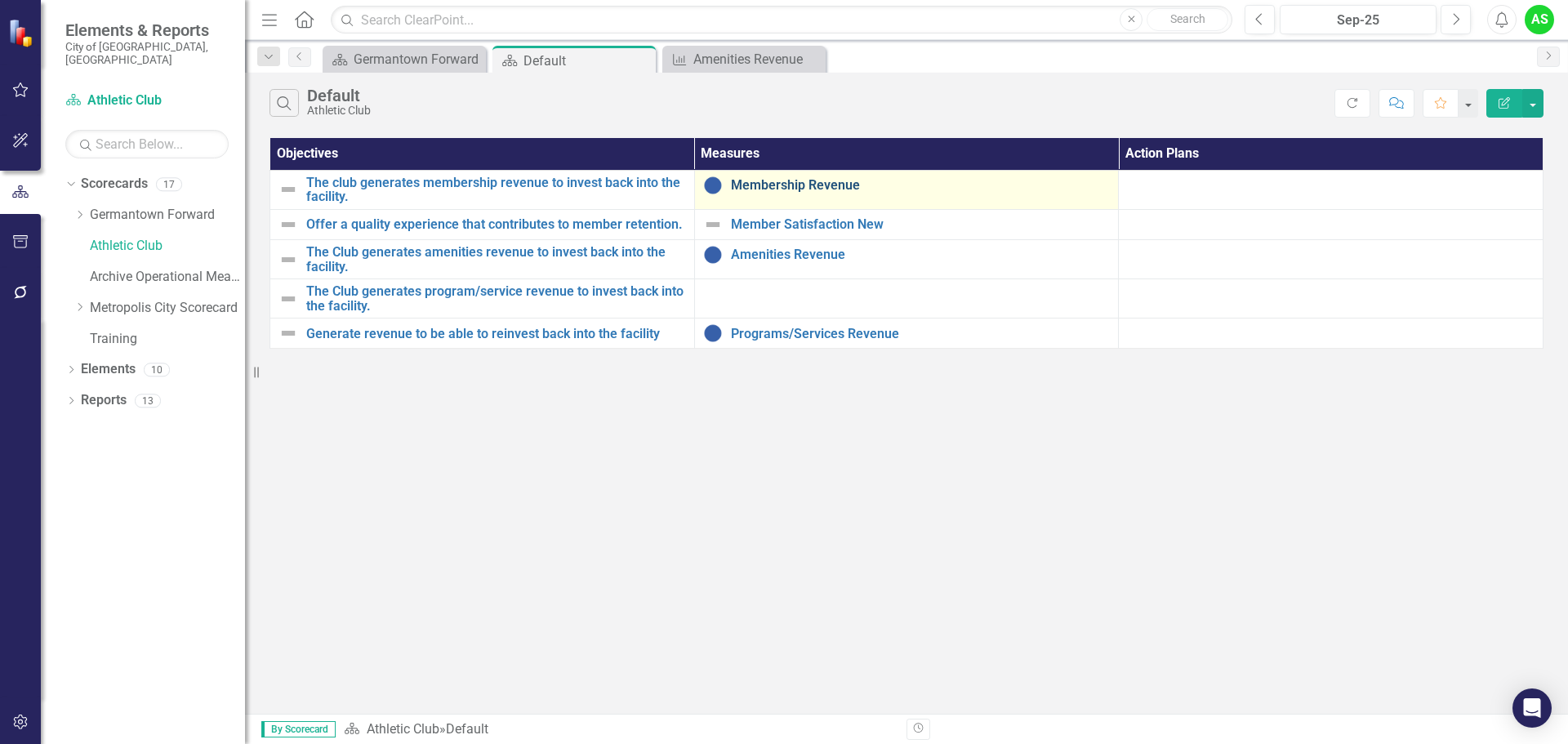
click at [754, 183] on link "Membership Revenue" at bounding box center [920, 185] width 379 height 14
